Goal: Information Seeking & Learning: Find specific page/section

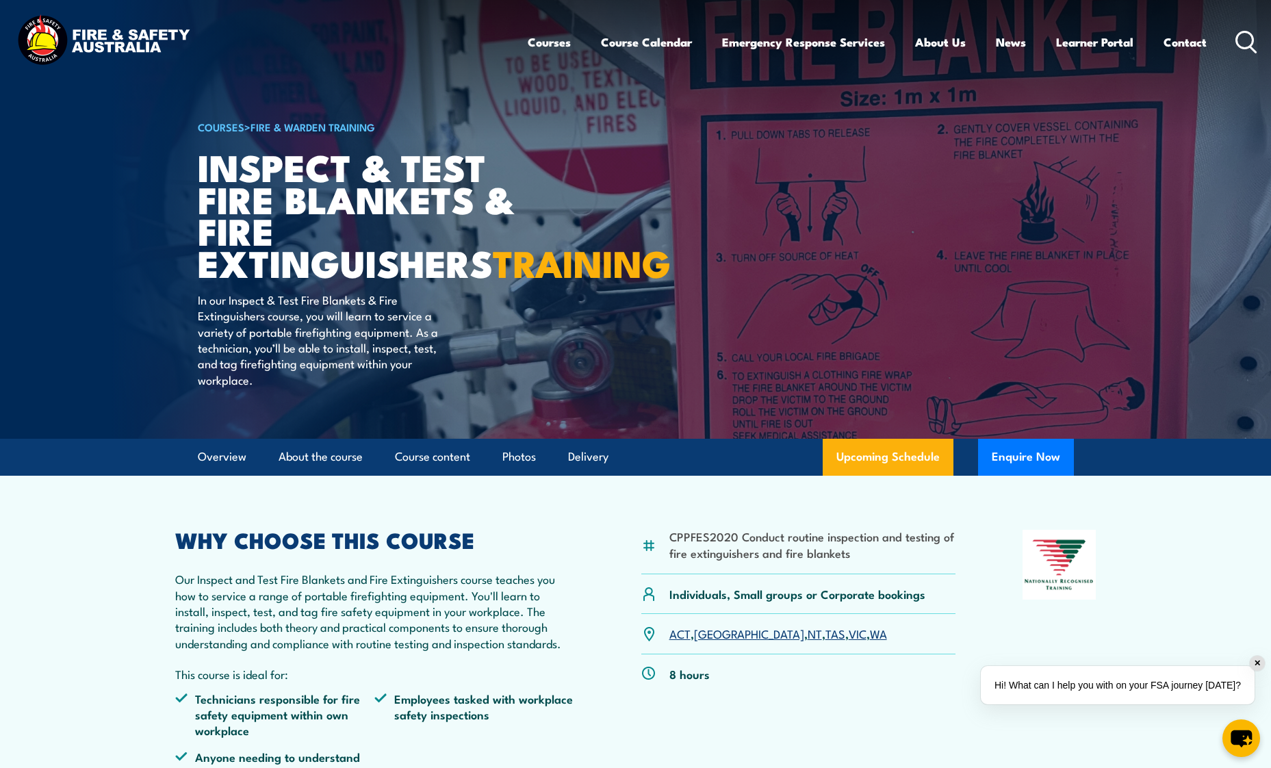
click at [353, 28] on div "Courses Course Calendar Emergency Response Services Services Overview Emergency…" at bounding box center [635, 41] width 1243 height 59
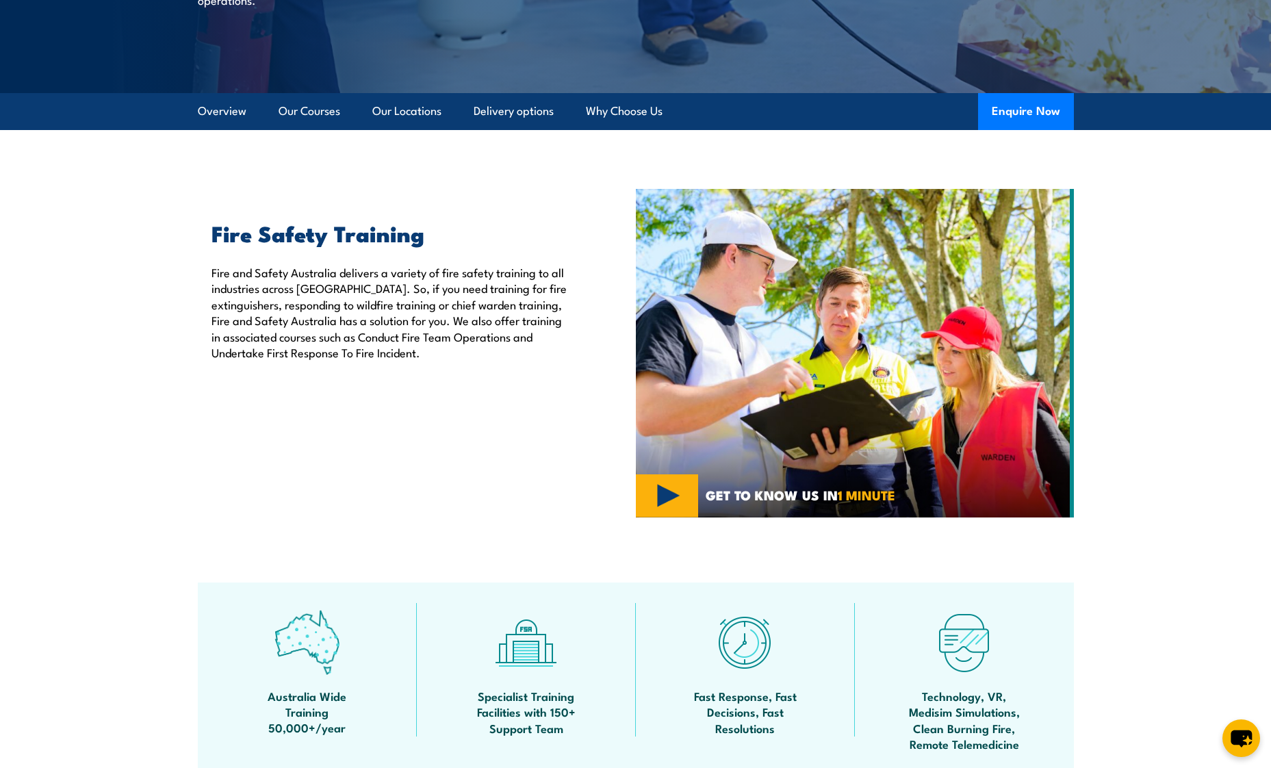
scroll to position [68, 0]
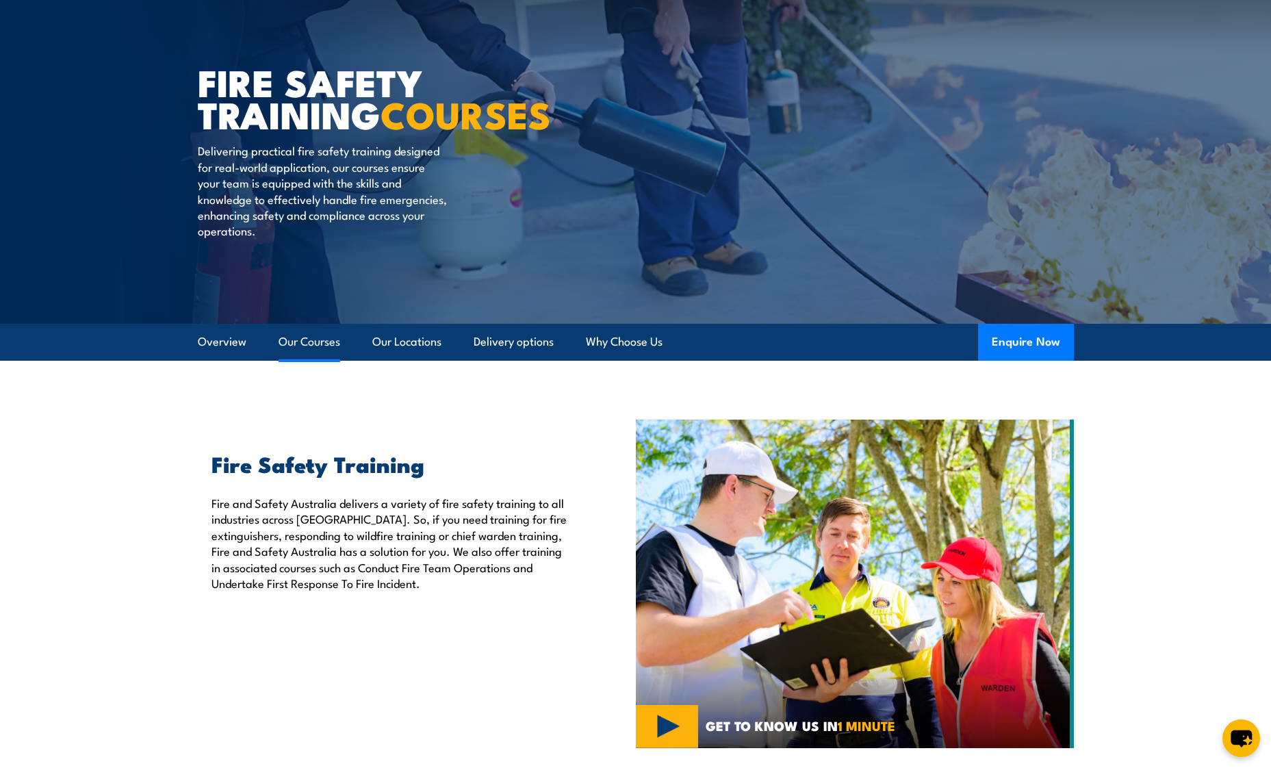
click at [304, 339] on link "Our Courses" at bounding box center [310, 342] width 62 height 36
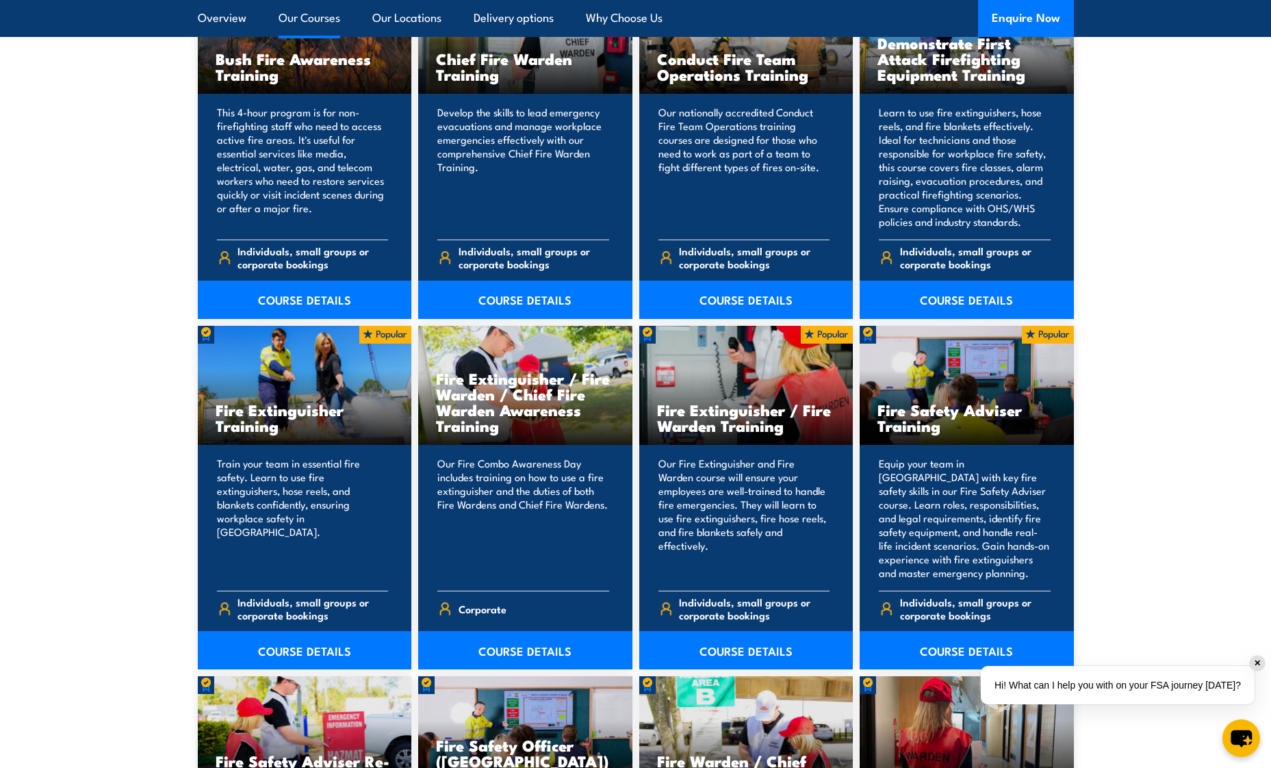
scroll to position [1123, 0]
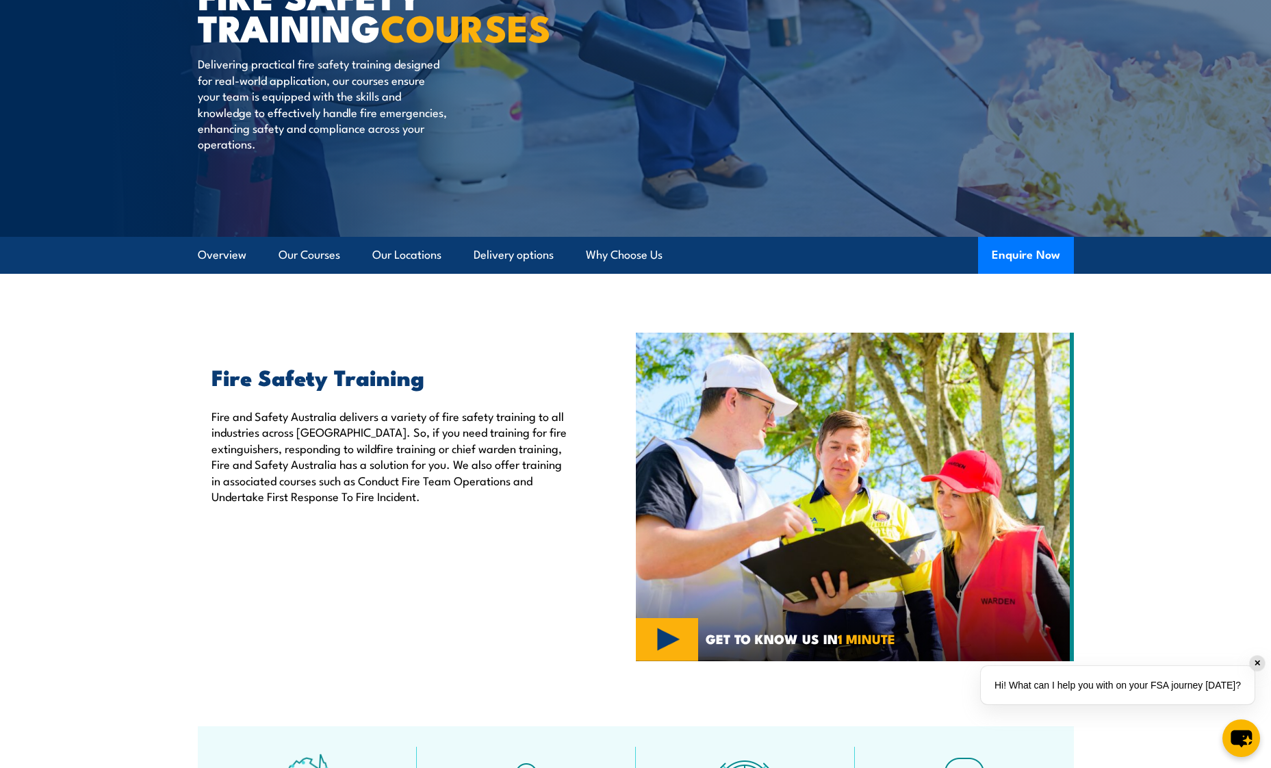
scroll to position [133, 0]
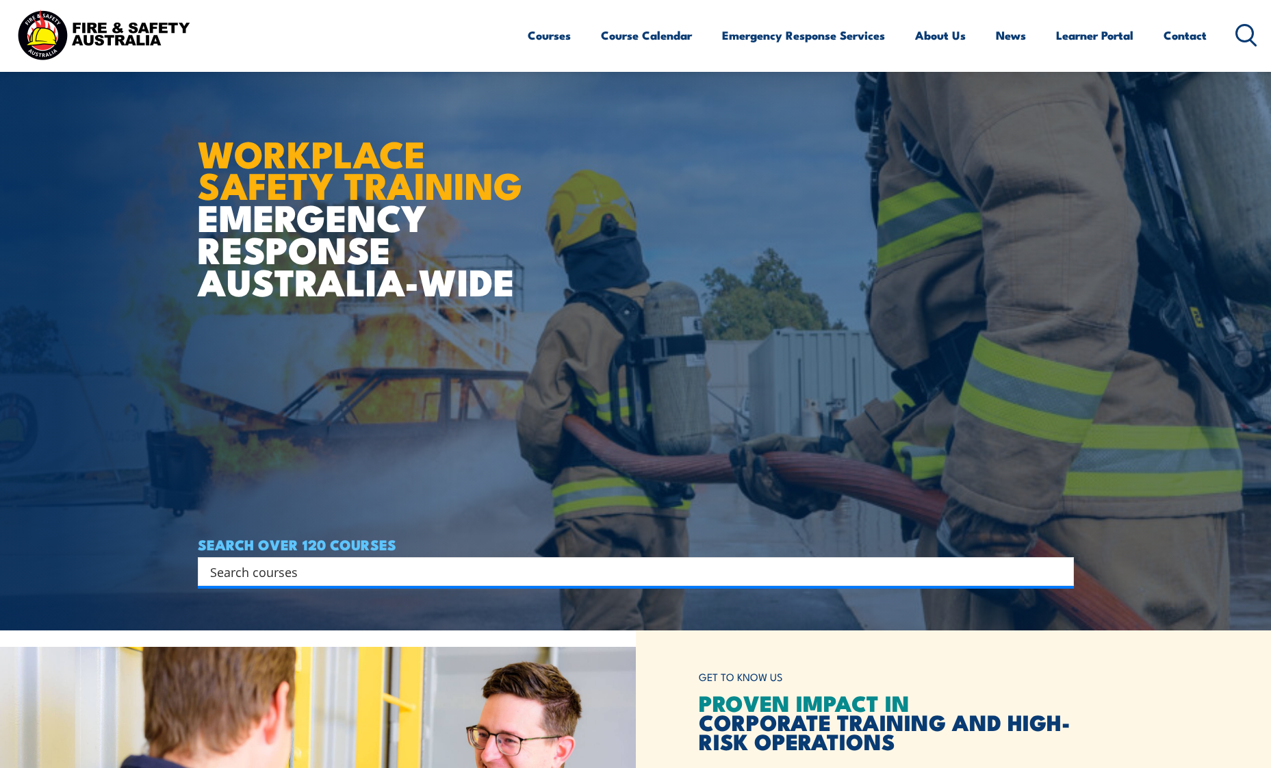
scroll to position [274, 0]
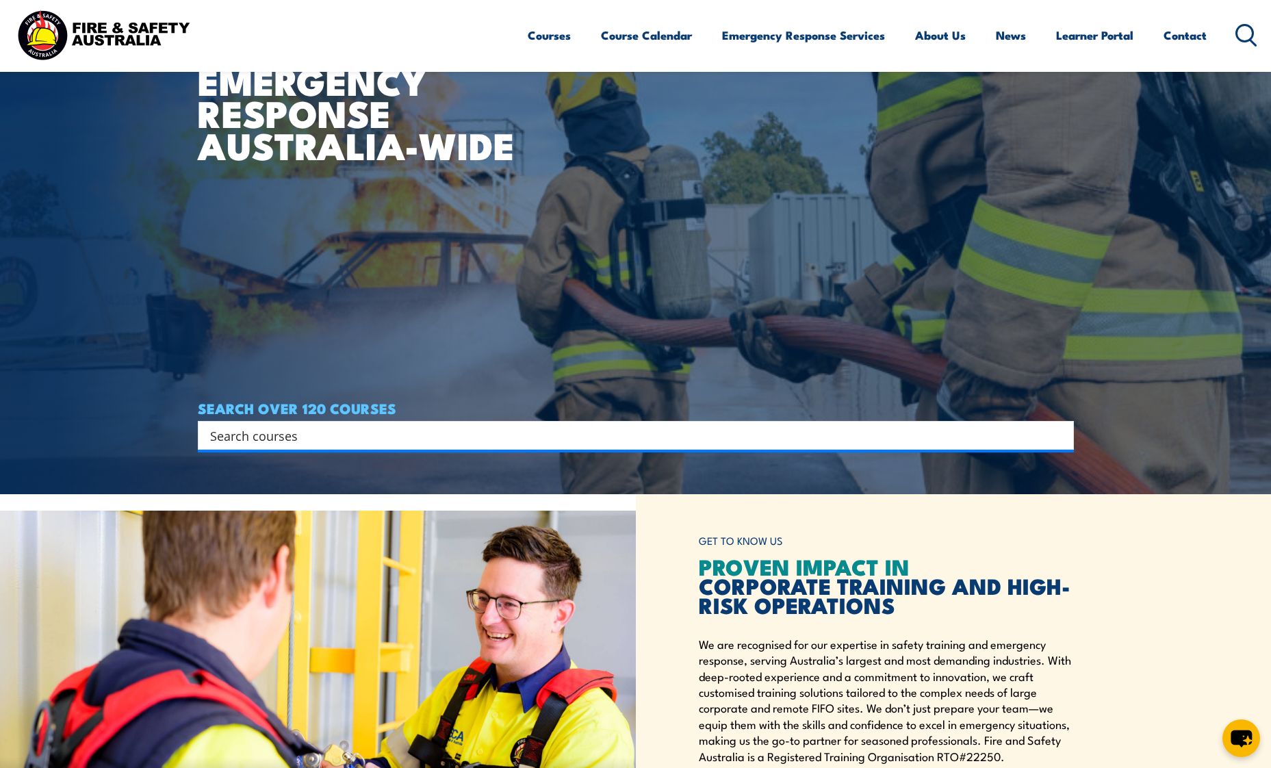
click at [331, 426] on input "Search input" at bounding box center [627, 435] width 834 height 21
paste input "CPPFES2035"
type input "CPPFES2035"
